Goal: Find contact information: Find contact information

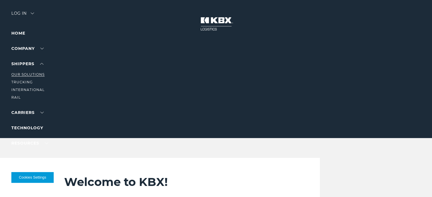
click at [30, 72] on link "Our Solutions" at bounding box center [27, 74] width 33 height 4
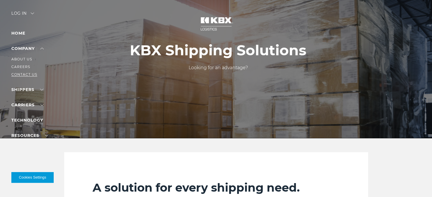
click at [26, 74] on link "Contact Us" at bounding box center [24, 74] width 26 height 4
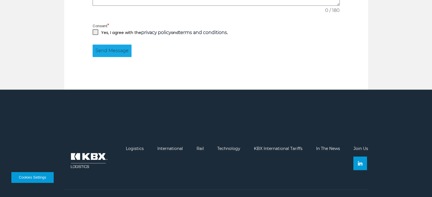
scroll to position [568, 0]
